Goal: Task Accomplishment & Management: Complete application form

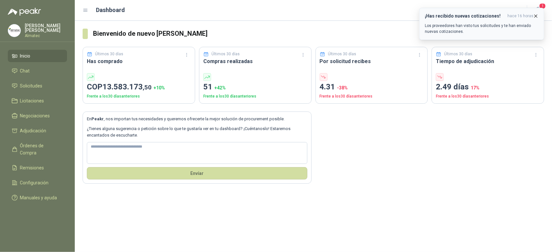
click at [489, 20] on div "¡Has recibido nuevas cotizaciones! hace 16 horas Los proveedores han visto tus …" at bounding box center [482, 23] width 114 height 21
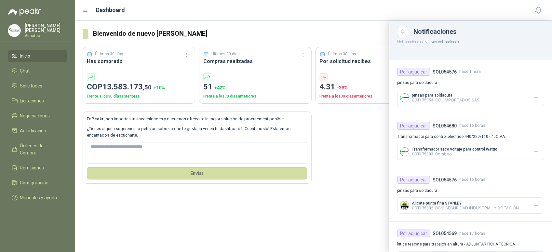
click at [506, 14] on div "Dashboard" at bounding box center [301, 10] width 437 height 9
drag, startPoint x: 368, startPoint y: 166, endPoint x: 355, endPoint y: 151, distance: 19.6
click at [368, 167] on div at bounding box center [313, 136] width 477 height 231
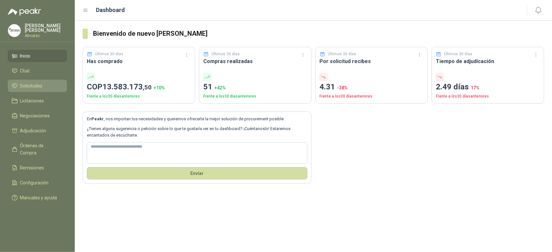
click at [36, 82] on span "Solicitudes" at bounding box center [31, 85] width 22 height 7
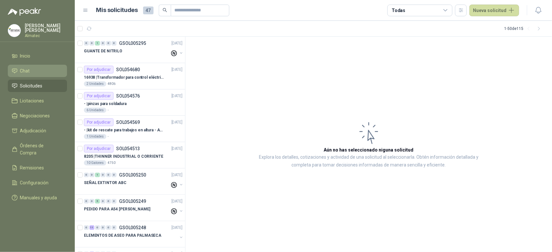
click at [37, 68] on li "Chat" at bounding box center [37, 70] width 51 height 7
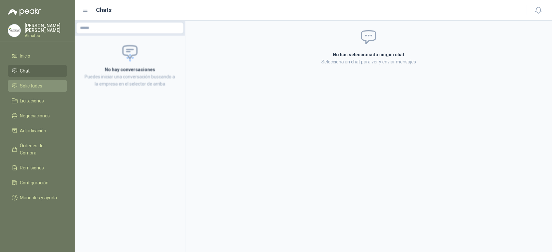
click at [29, 82] on span "Solicitudes" at bounding box center [31, 85] width 22 height 7
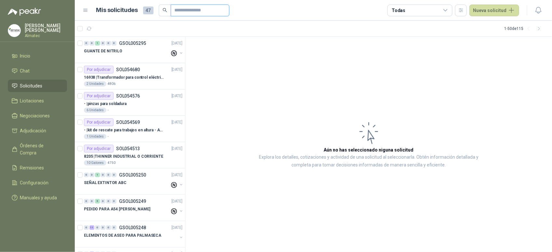
click at [194, 10] on input "text" at bounding box center [198, 10] width 46 height 11
type input "*****"
drag, startPoint x: 190, startPoint y: 9, endPoint x: 115, endPoint y: 7, distance: 75.2
click at [115, 6] on div "Mis solicitudes 47 *****" at bounding box center [162, 11] width 133 height 12
click at [498, 8] on button "Nueva solicitud" at bounding box center [495, 11] width 50 height 12
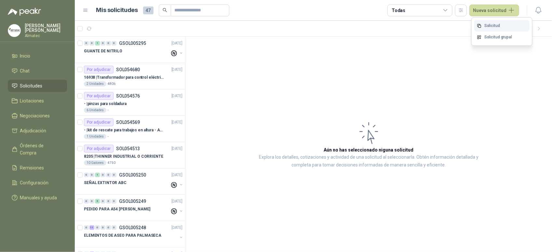
click at [499, 24] on link "Solicitud" at bounding box center [501, 25] width 55 height 11
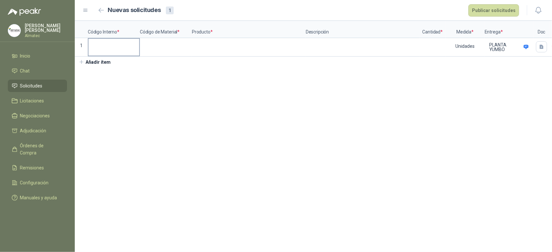
click at [105, 41] on input at bounding box center [114, 45] width 51 height 13
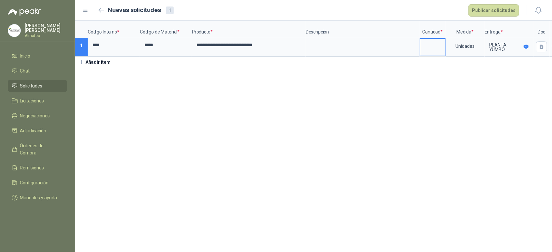
click at [432, 45] on input at bounding box center [432, 45] width 25 height 13
type input "*"
click at [498, 100] on section "**********" at bounding box center [313, 136] width 477 height 231
click at [512, 12] on button "Publicar solicitudes" at bounding box center [494, 10] width 51 height 12
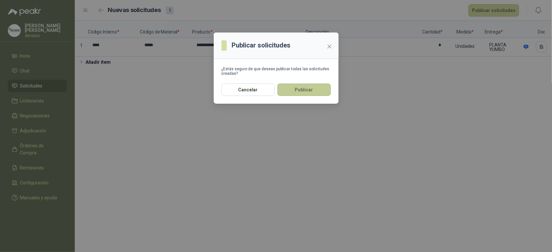
click at [309, 89] on button "Publicar" at bounding box center [304, 90] width 53 height 12
